Goal: Find specific page/section: Find specific page/section

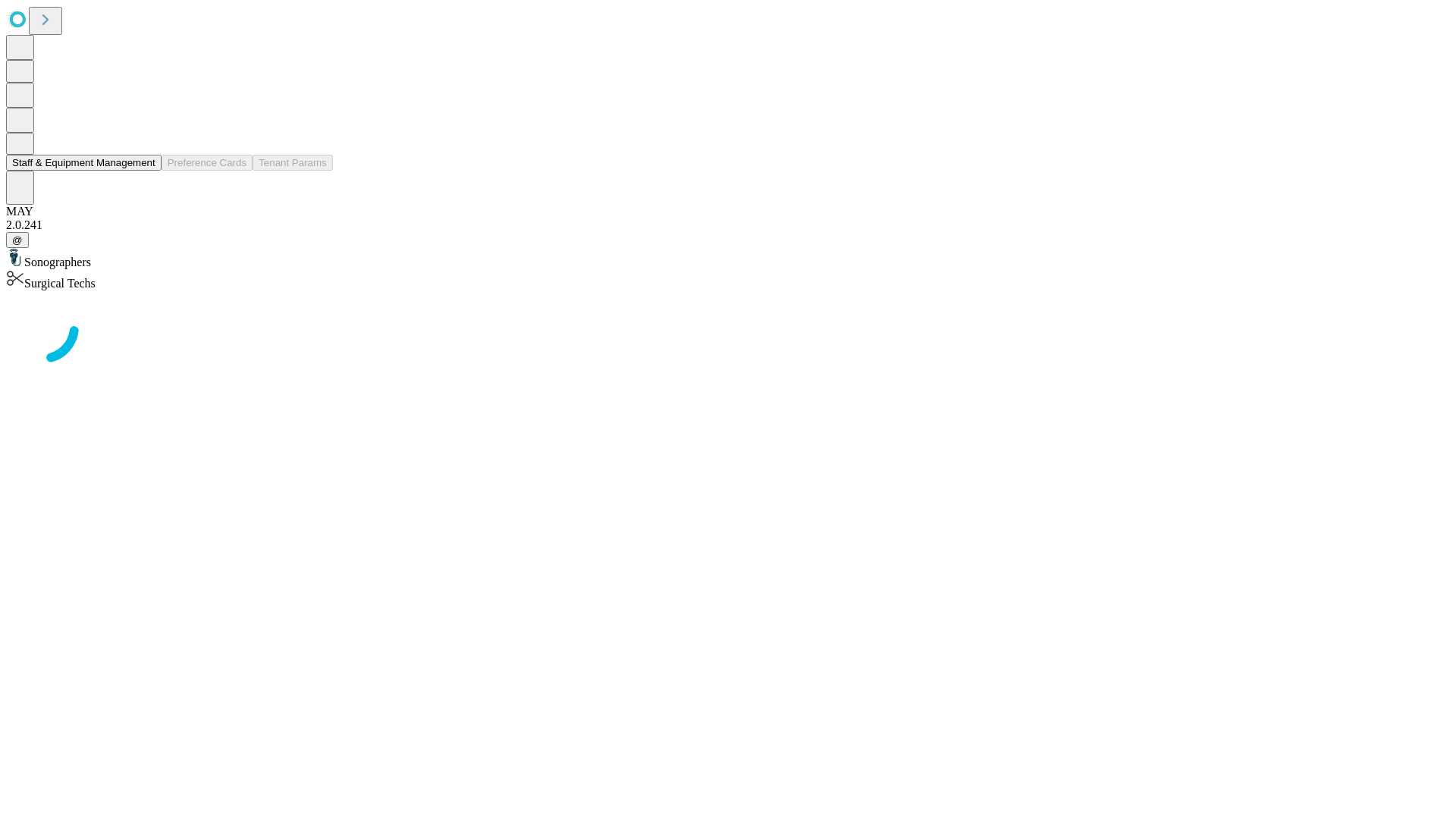
click at [144, 171] on button "Staff & Equipment Management" at bounding box center [84, 163] width 156 height 16
